Goal: Information Seeking & Learning: Learn about a topic

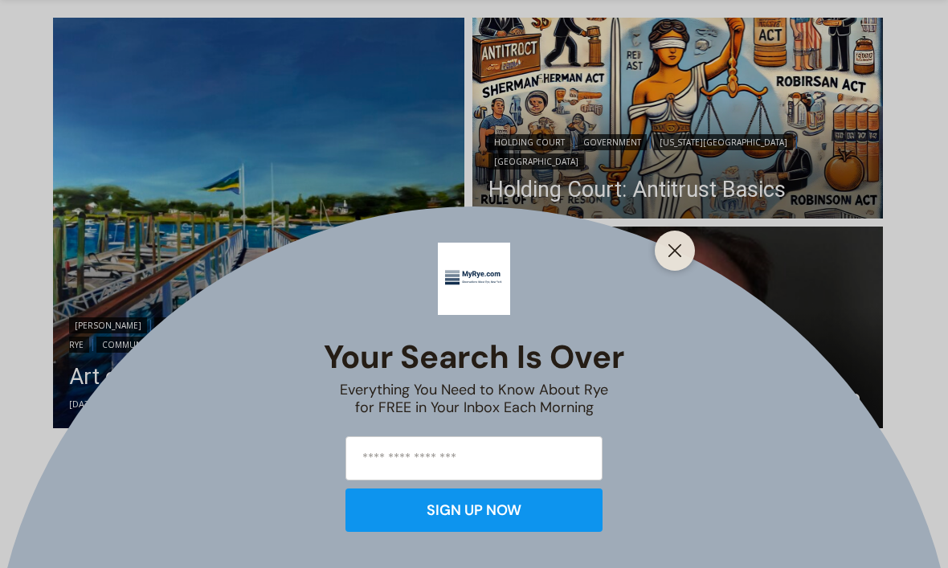
scroll to position [431, 0]
click at [674, 256] on line "Close" at bounding box center [674, 250] width 11 height 11
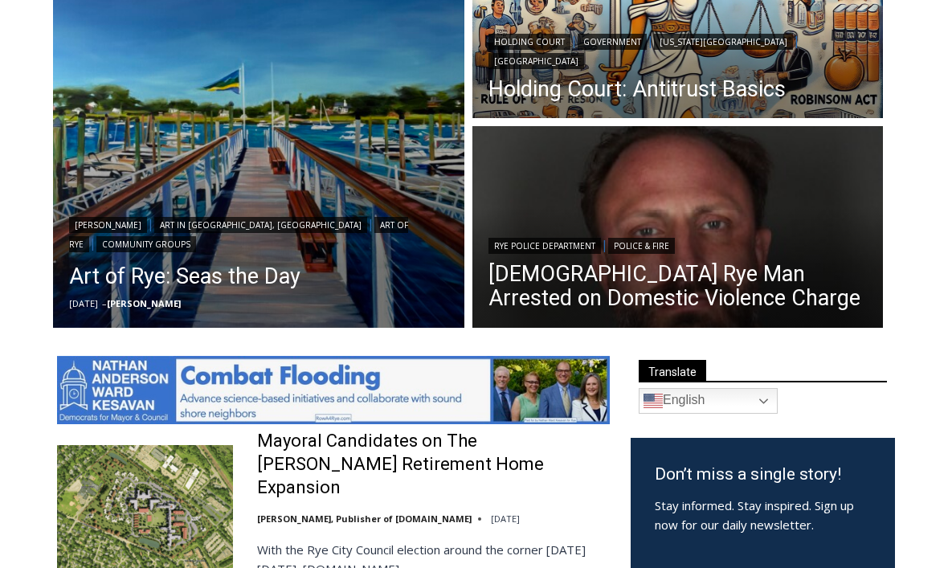
scroll to position [532, 0]
click at [827, 225] on header "Rye Police Department | Police & Fire 42 Year Old Rye Man Arrested on Domestic …" at bounding box center [677, 274] width 411 height 115
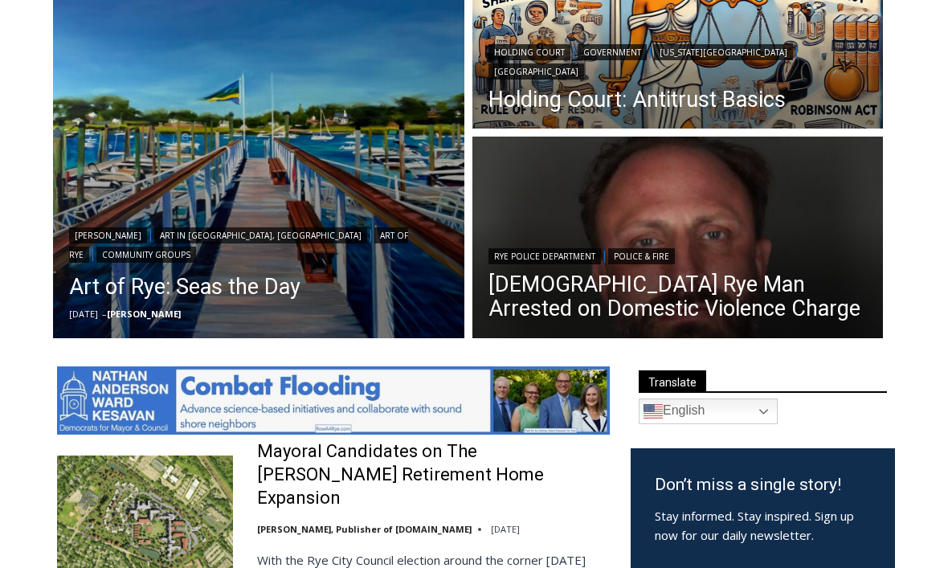
scroll to position [523, 0]
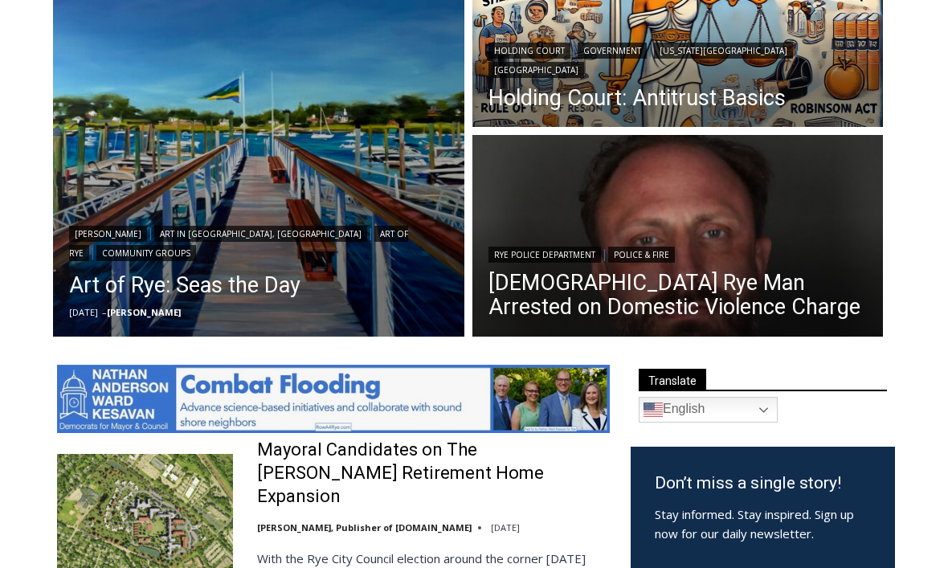
click at [804, 222] on img "Read More 42 Year Old Rye Man Arrested on Domestic Violence Charge" at bounding box center [677, 238] width 411 height 206
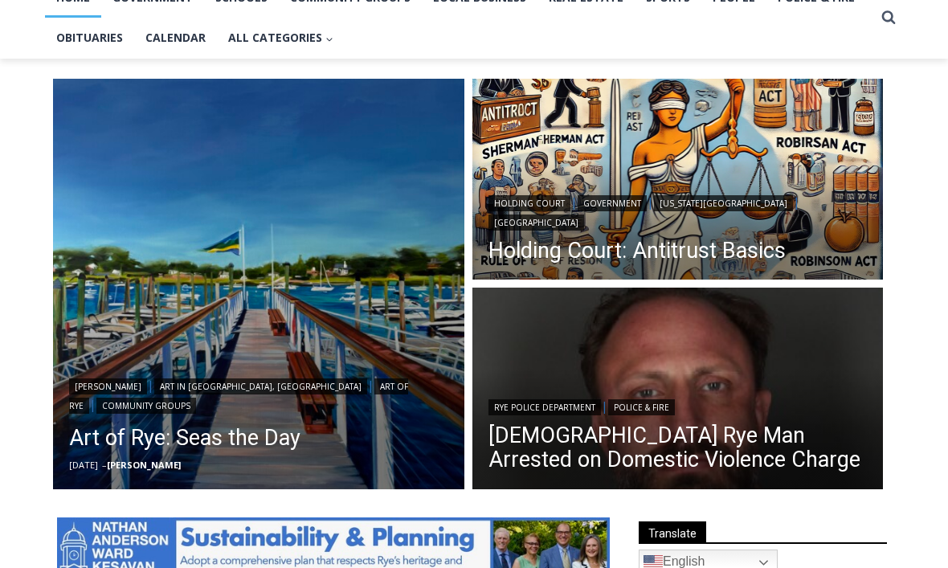
scroll to position [371, 0]
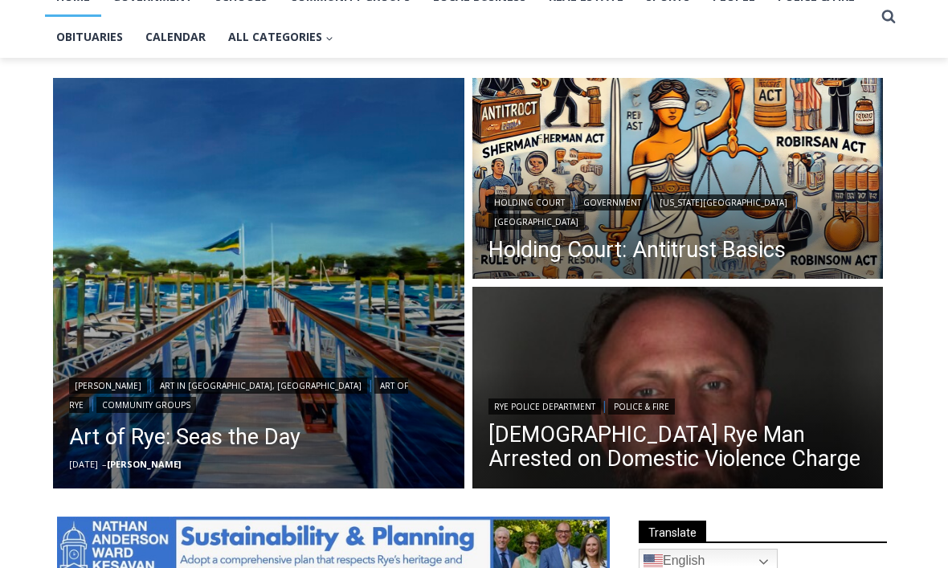
click at [584, 214] on link "[GEOGRAPHIC_DATA]" at bounding box center [536, 222] width 96 height 16
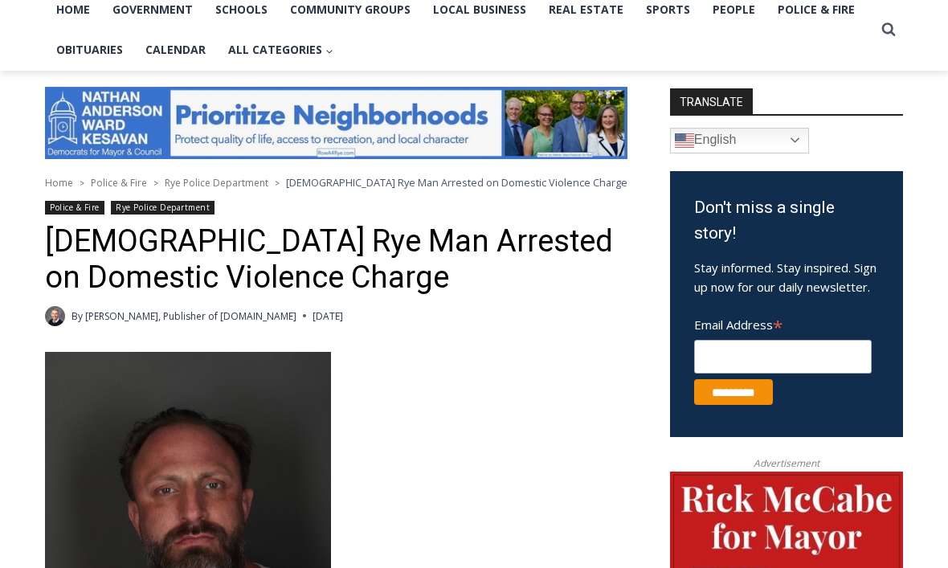
scroll to position [357, 0]
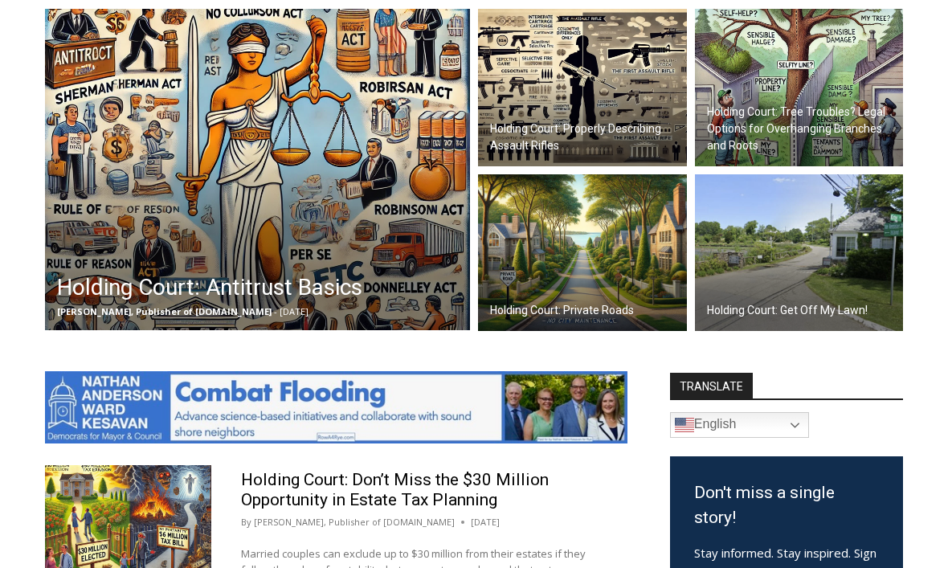
scroll to position [492, 0]
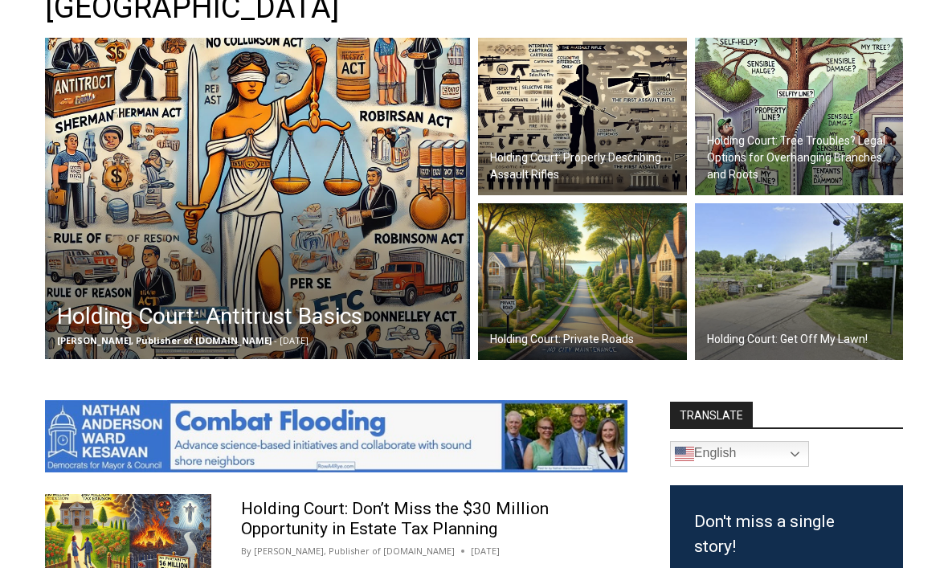
click at [365, 261] on img at bounding box center [257, 198] width 425 height 321
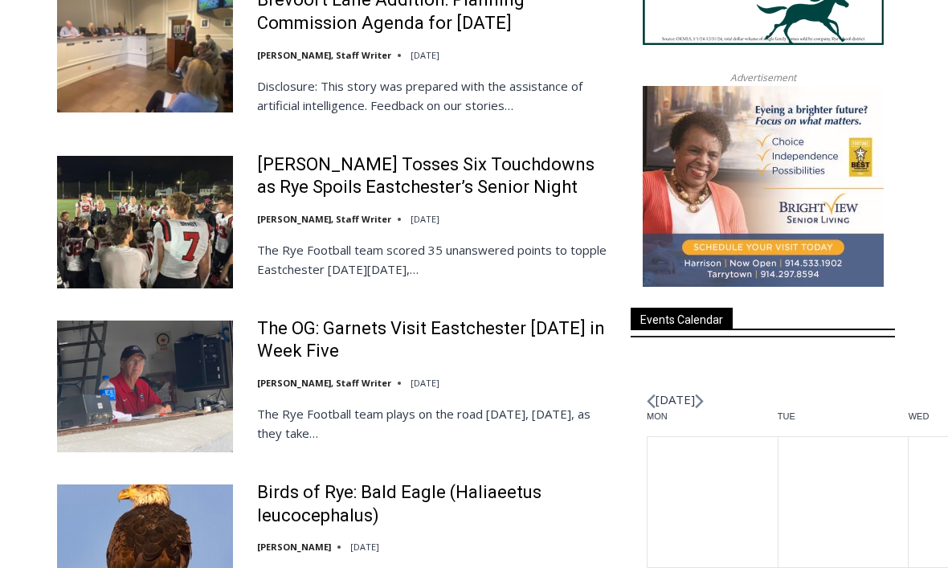
scroll to position [1916, 0]
